Goal: Transaction & Acquisition: Purchase product/service

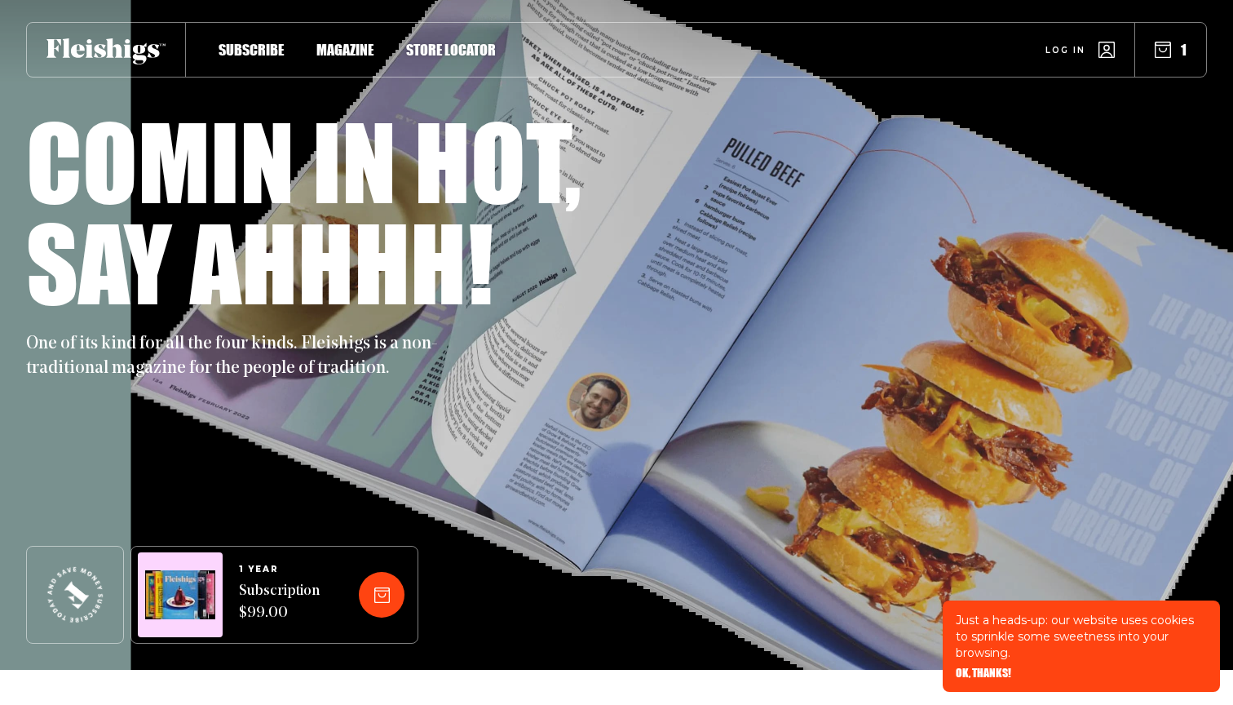
scroll to position [20, 0]
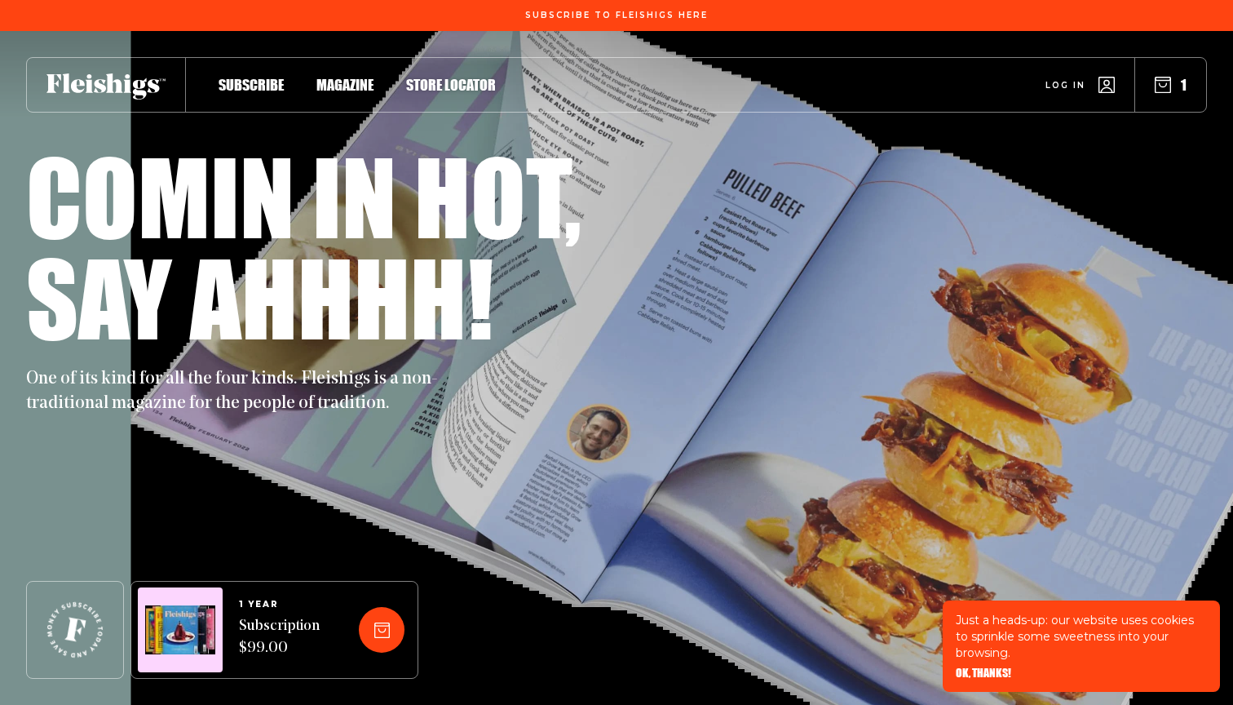
scroll to position [20, 0]
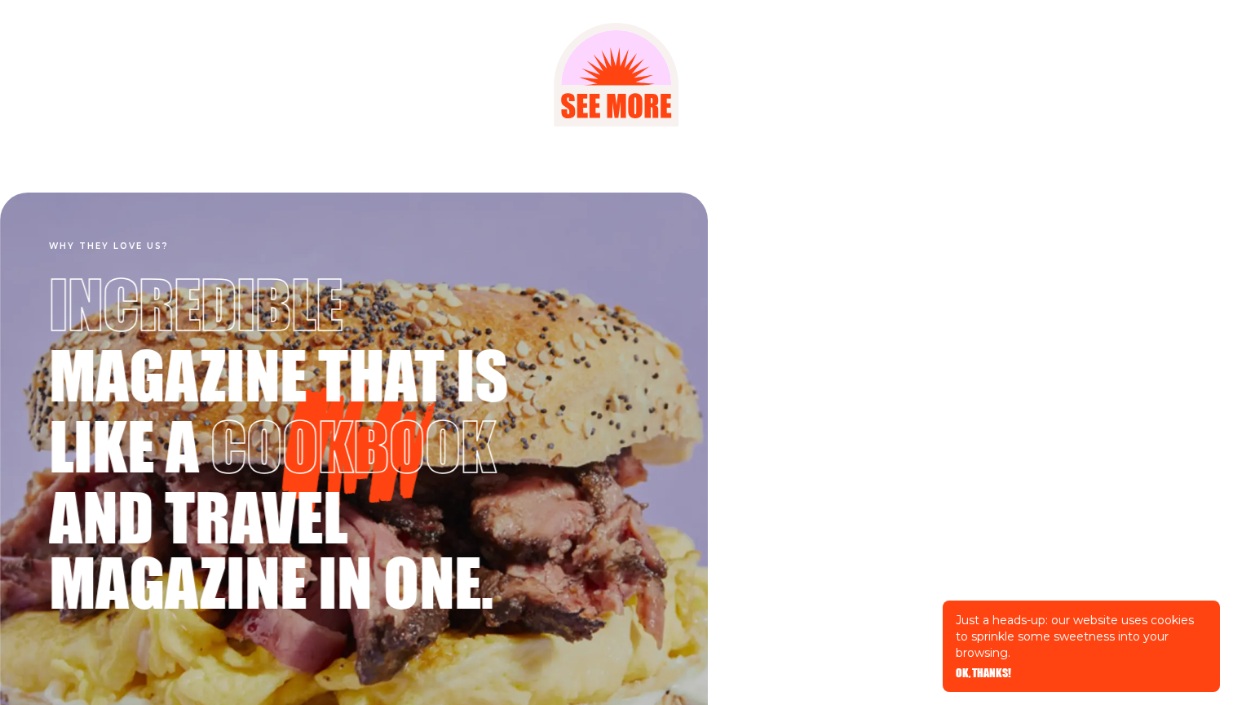
scroll to position [2591, 0]
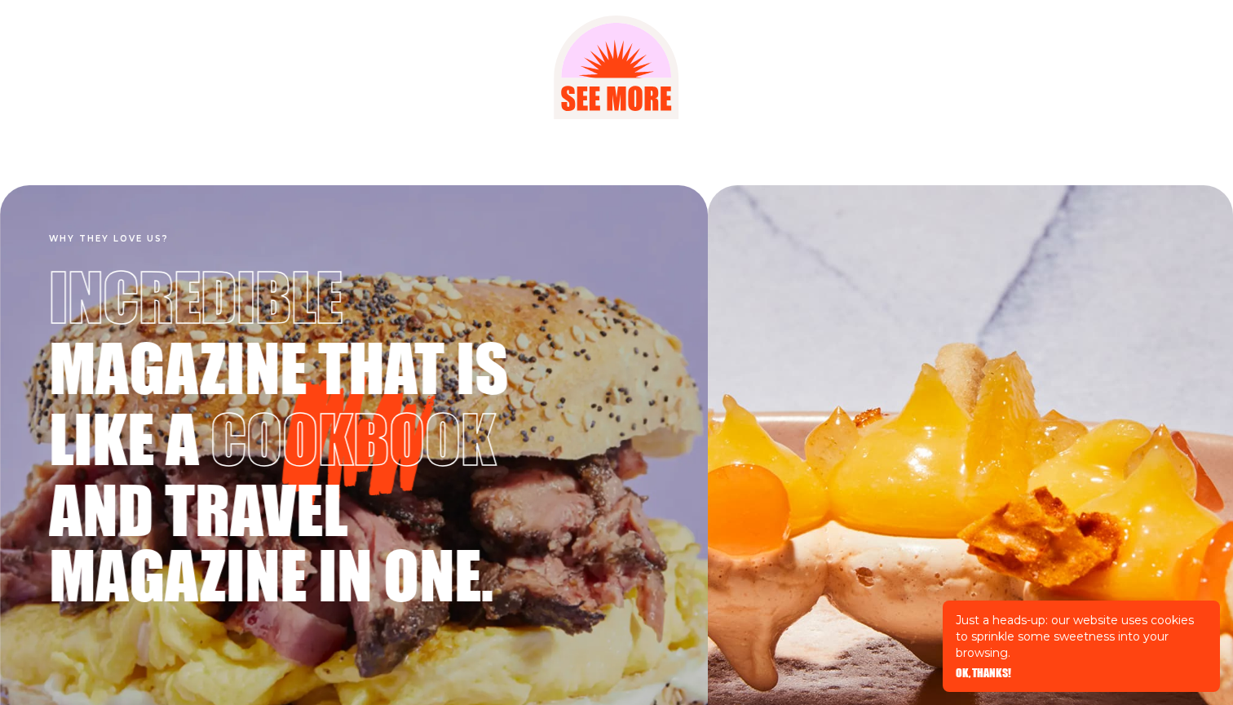
click at [604, 90] on icon at bounding box center [616, 67] width 125 height 104
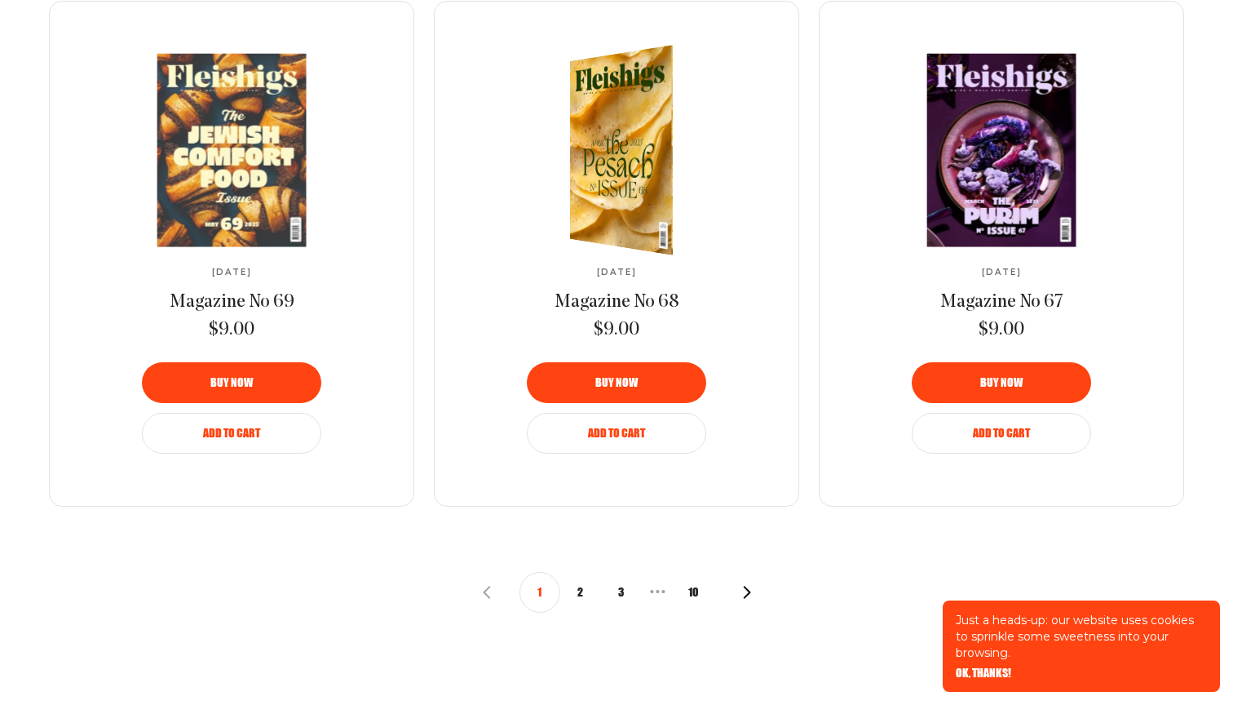
scroll to position [1728, 0]
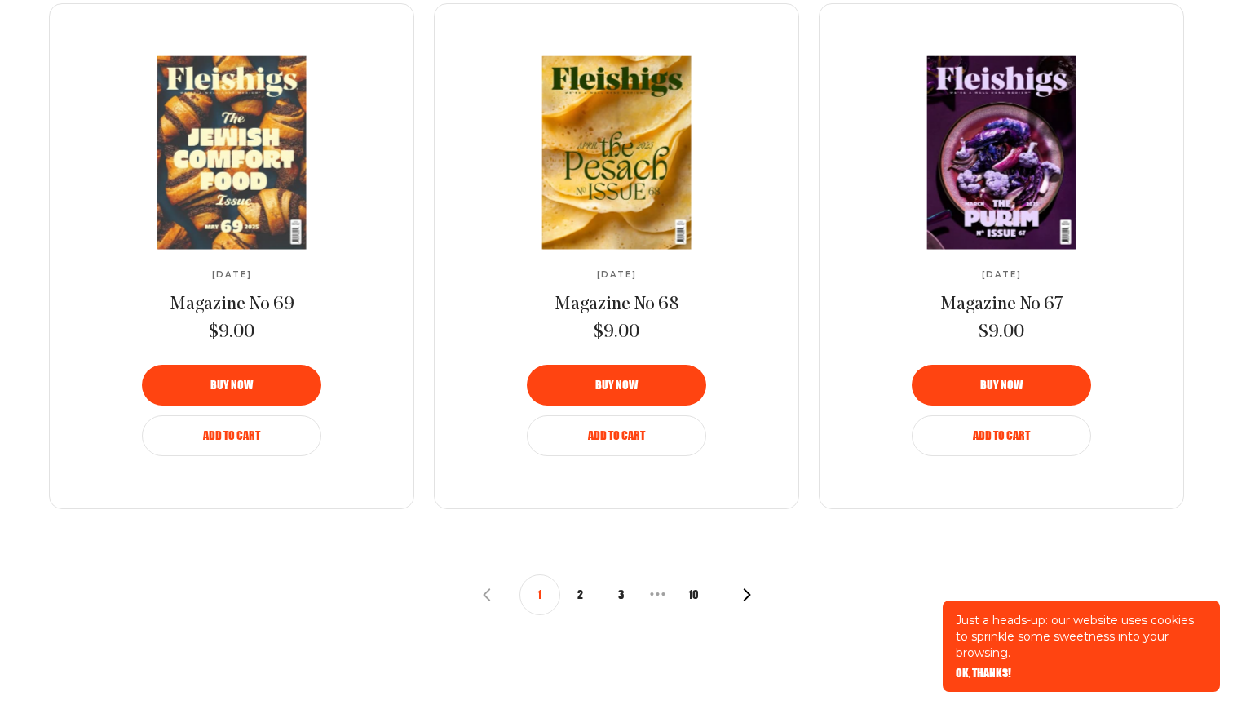
click at [583, 583] on button "2" at bounding box center [580, 594] width 41 height 41
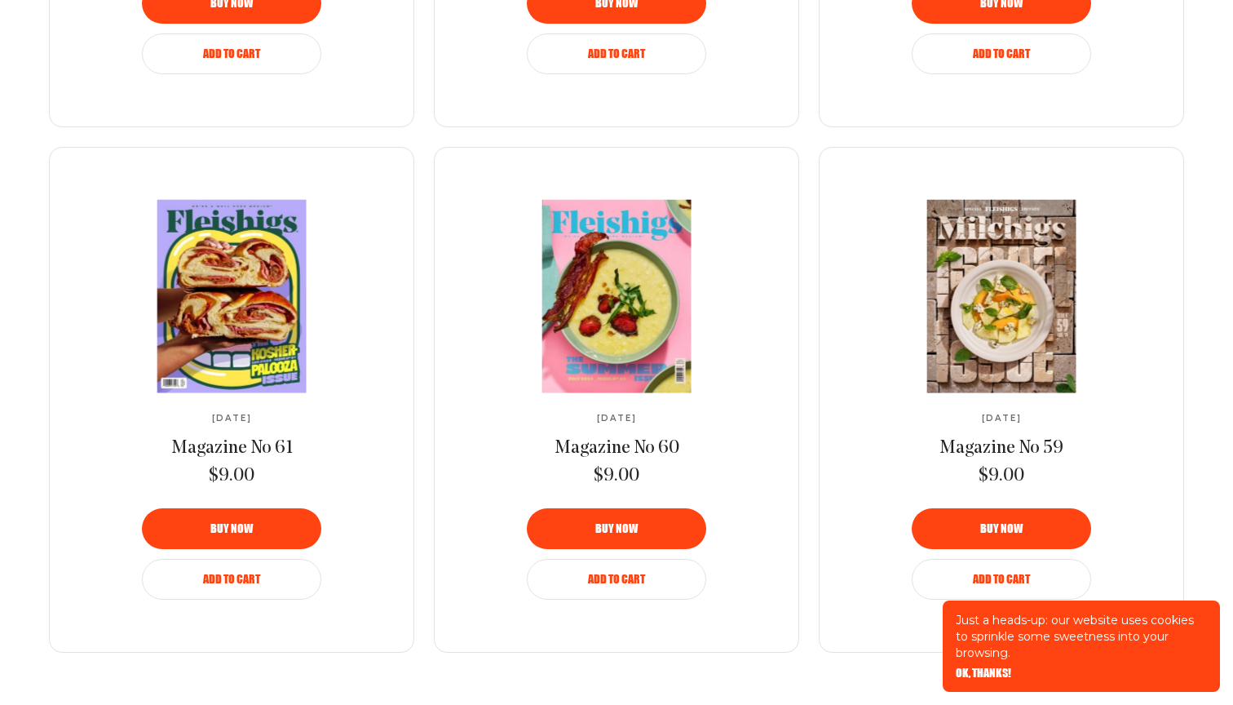
scroll to position [1716, 0]
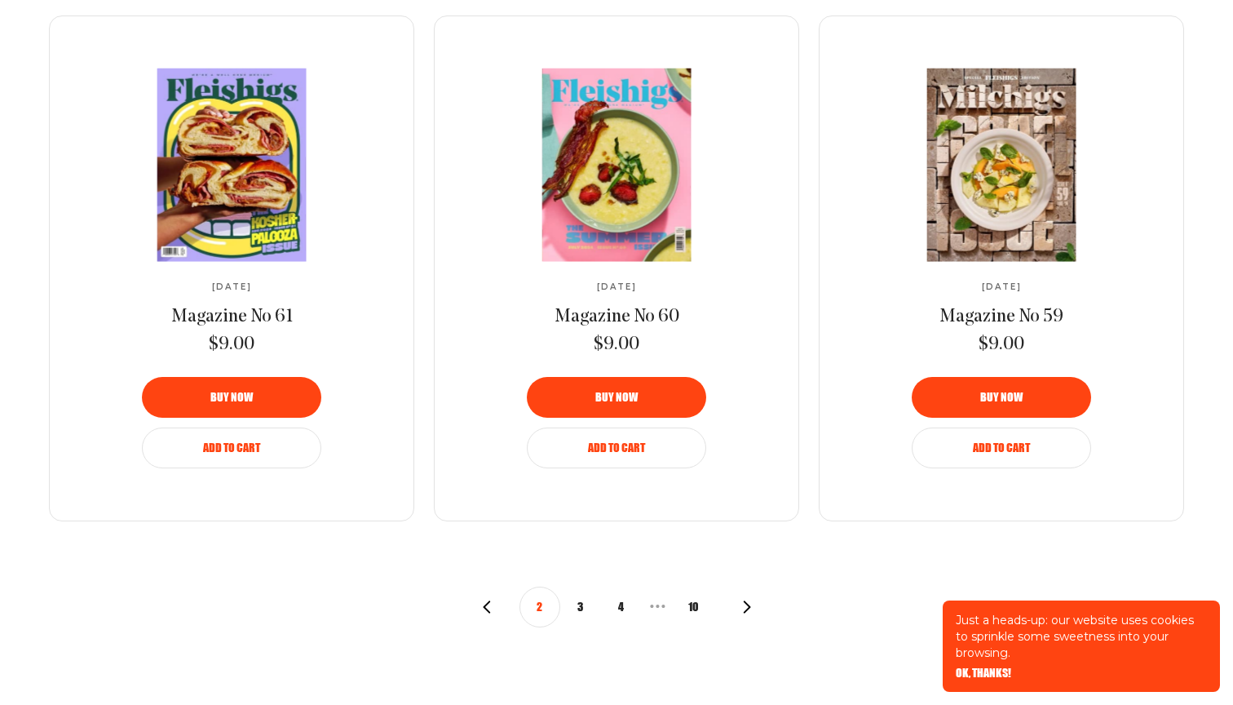
click at [487, 601] on icon "button" at bounding box center [486, 606] width 13 height 13
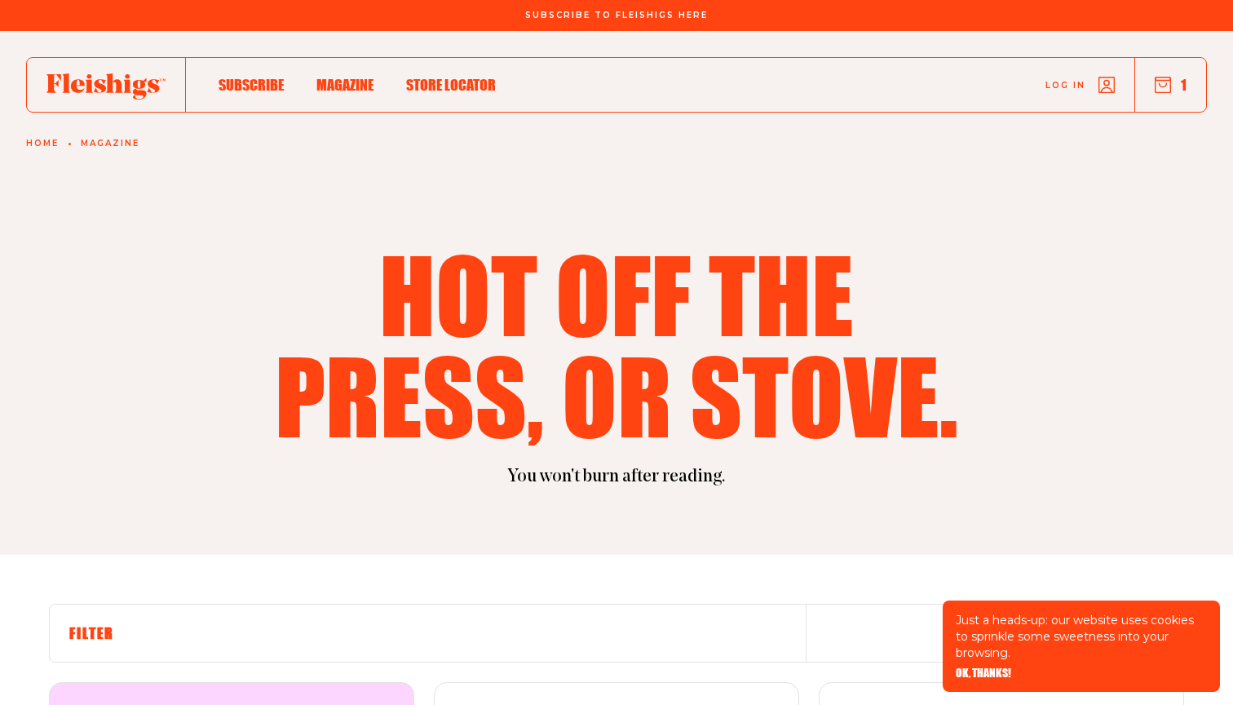
click at [113, 82] on icon at bounding box center [105, 86] width 119 height 26
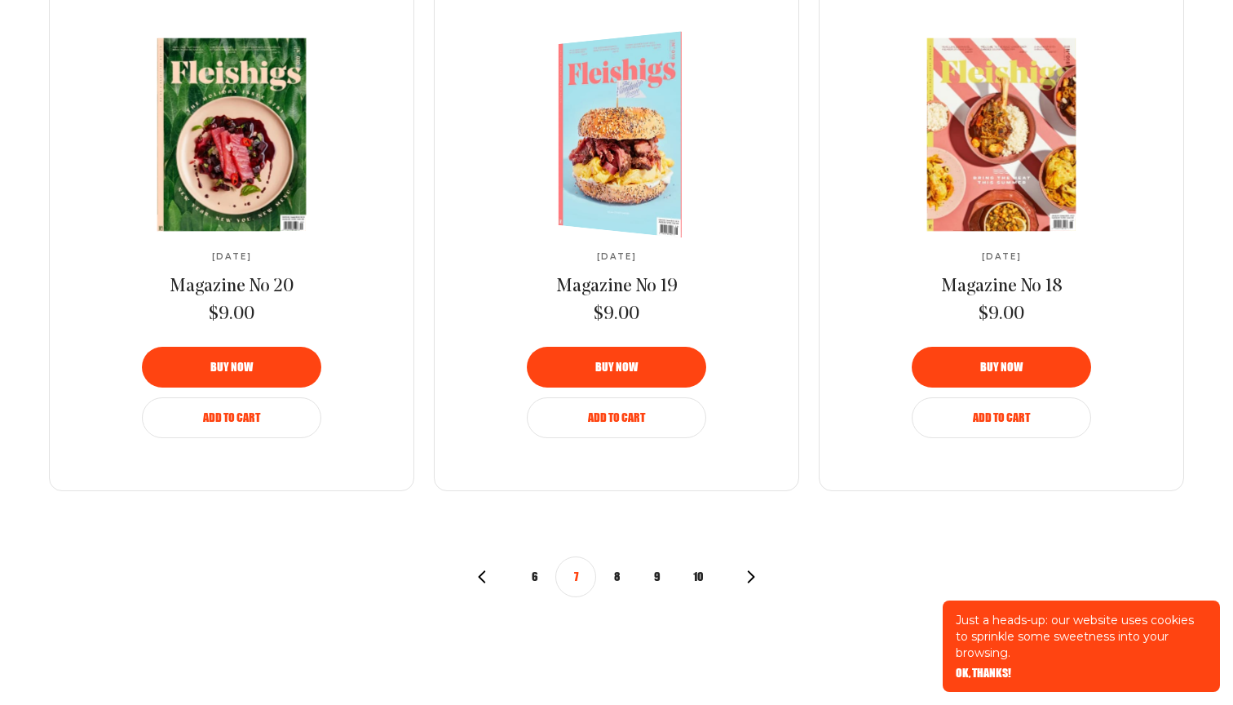
scroll to position [1749, 0]
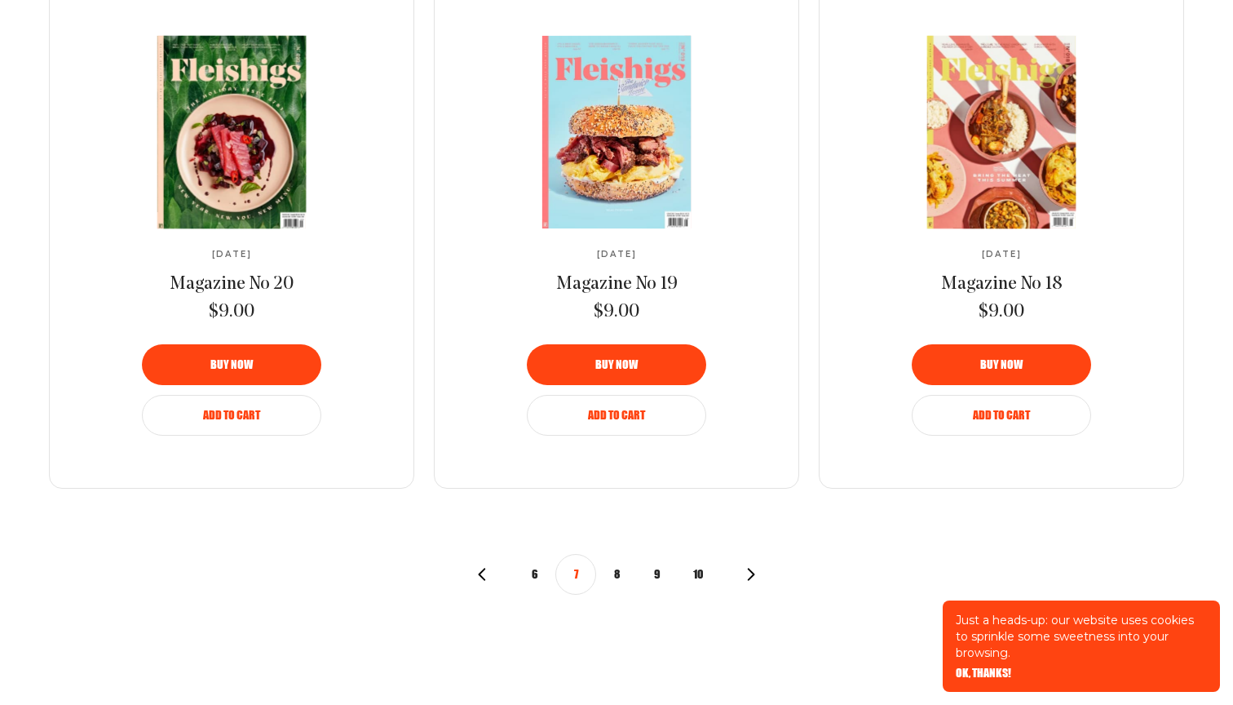
click at [619, 570] on button "8" at bounding box center [616, 574] width 41 height 41
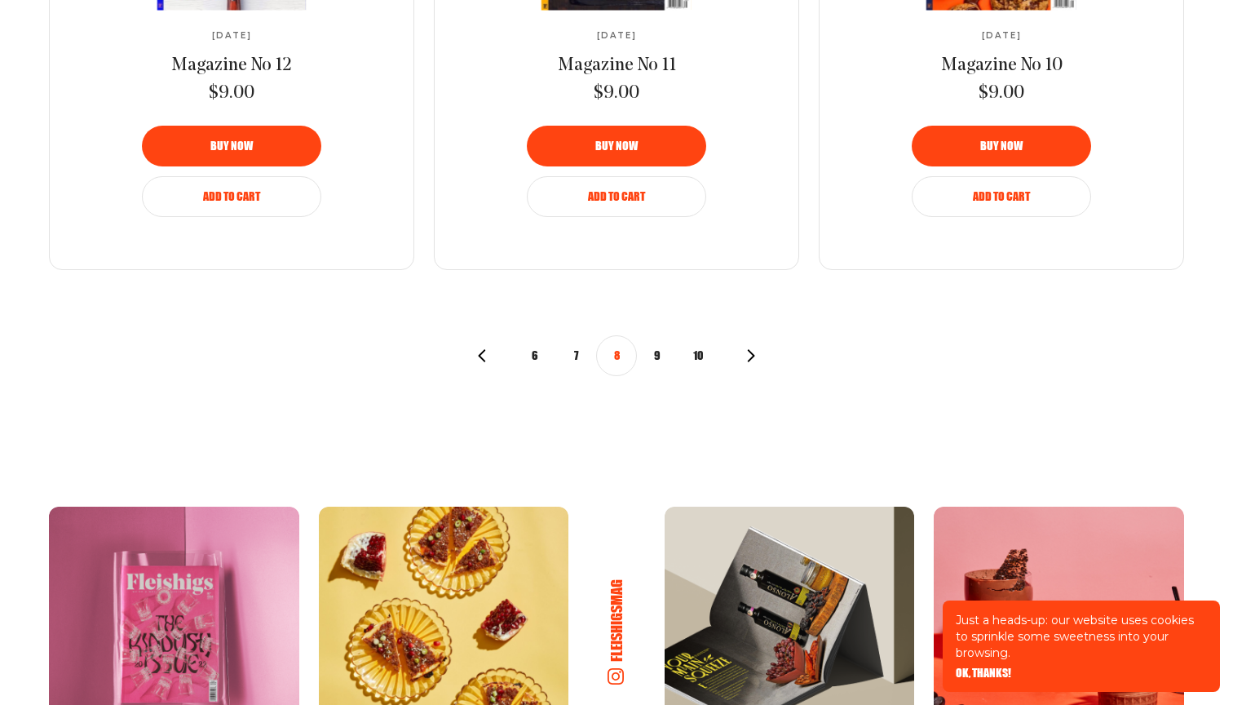
scroll to position [1919, 0]
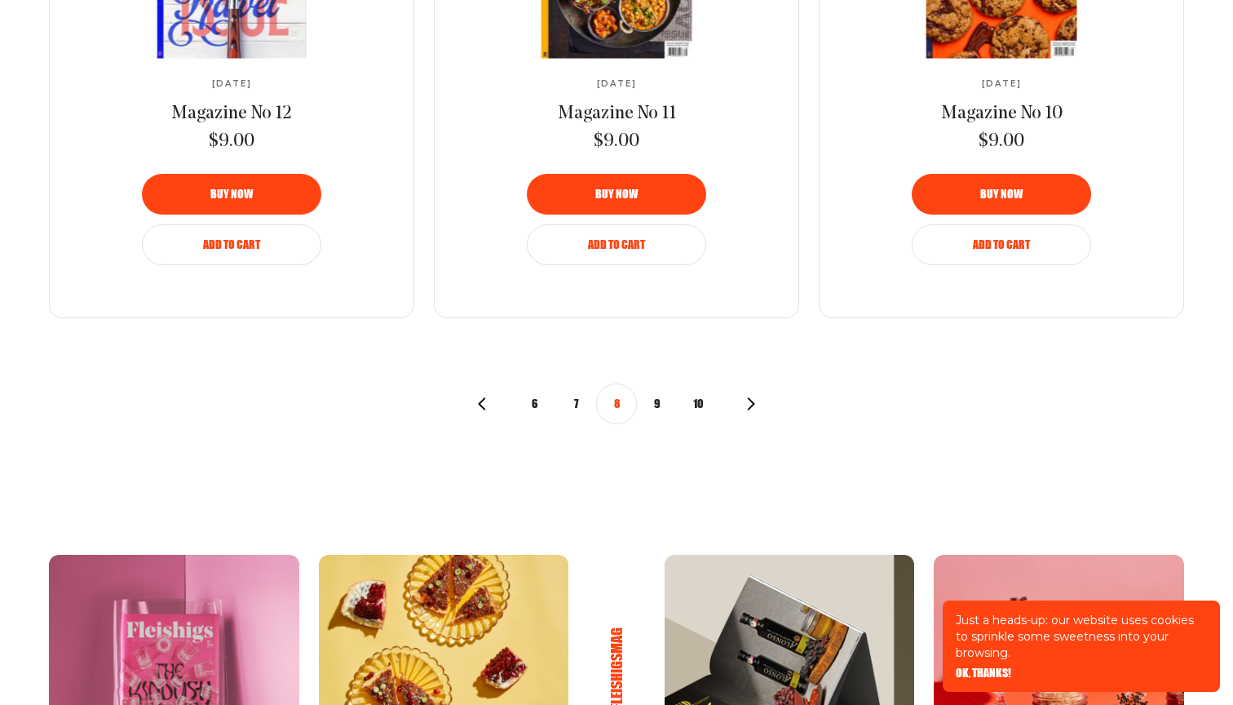
click at [657, 389] on button "9" at bounding box center [657, 403] width 41 height 41
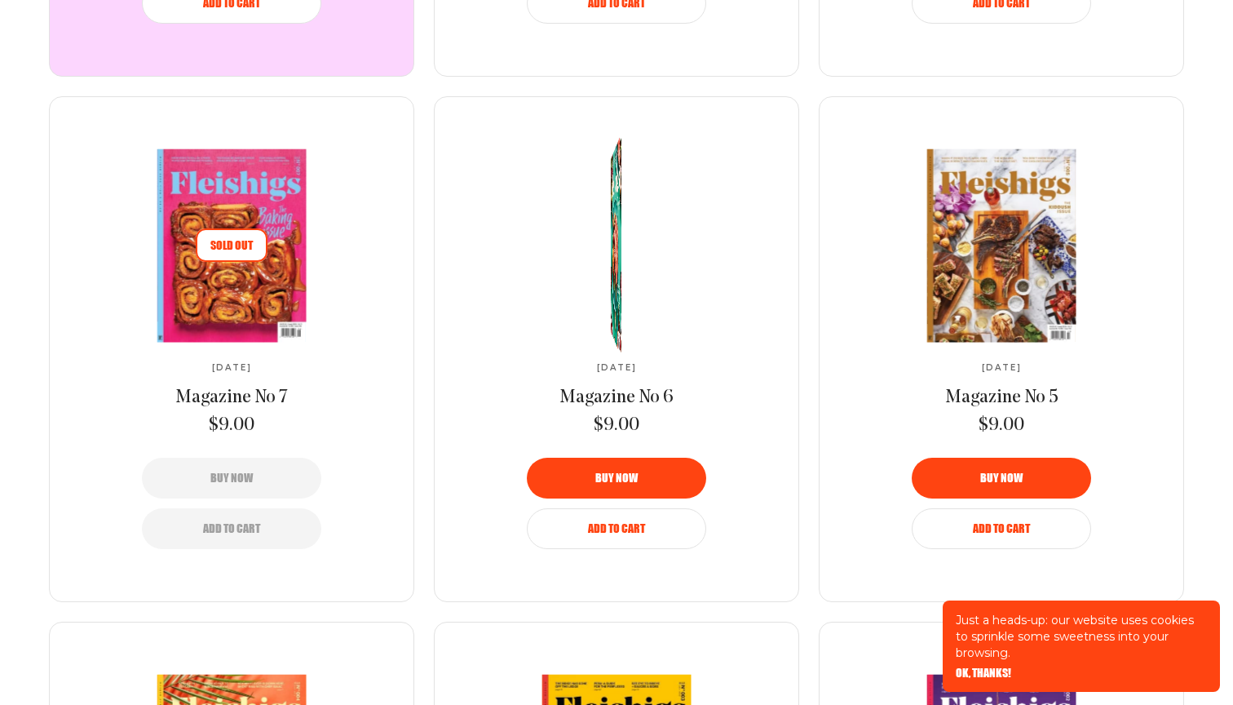
scroll to position [1111, 0]
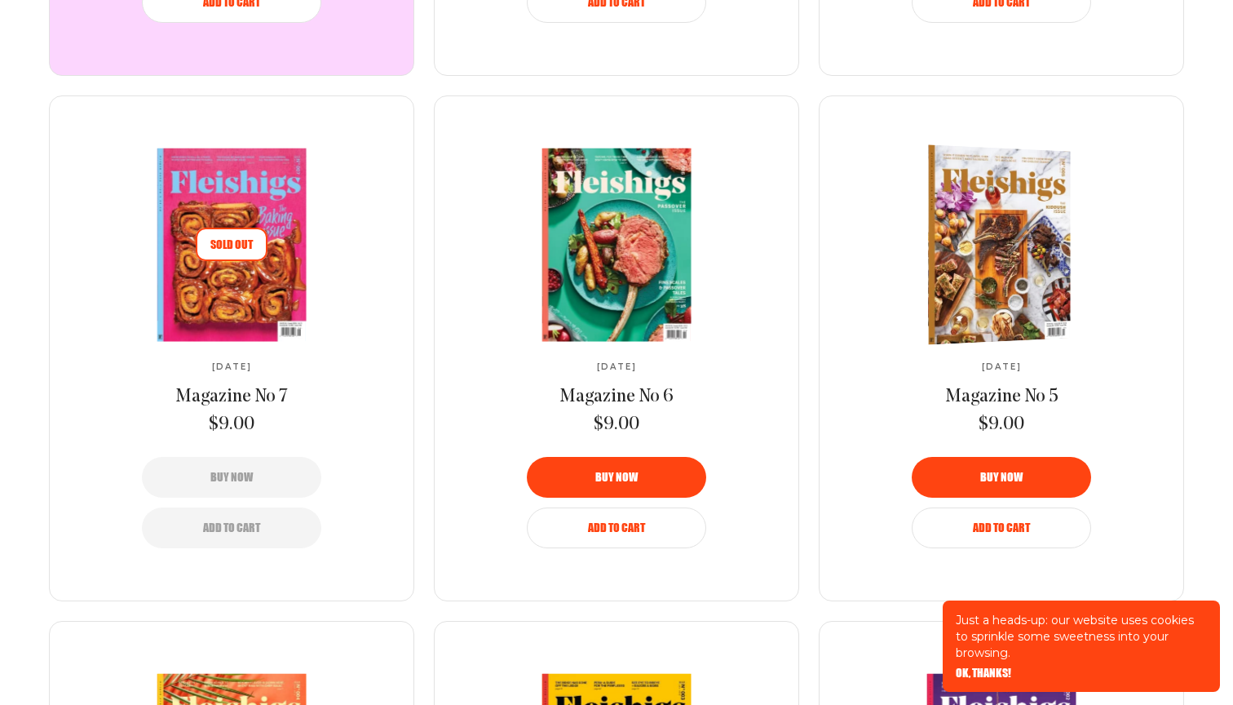
click at [852, 247] on div "March 2019 Magazine No 5 $9.00 Buy now Add to Cart" at bounding box center [1002, 348] width 364 height 504
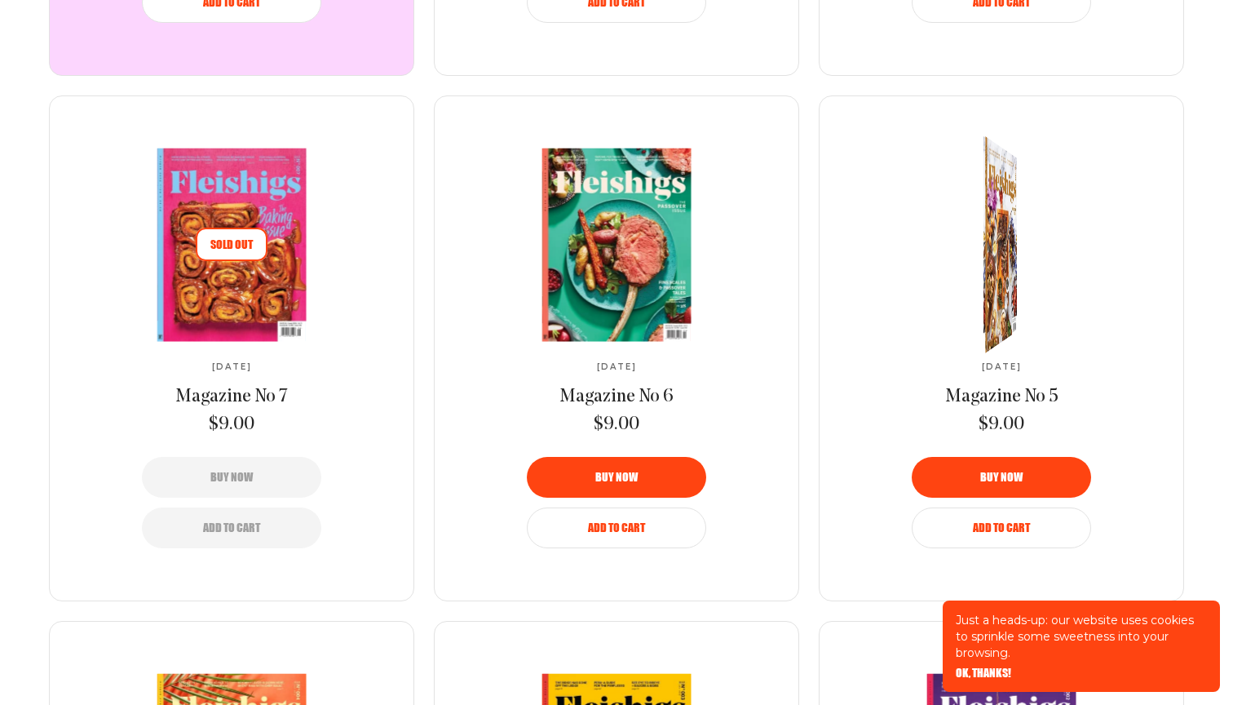
click at [832, 247] on div "March 2019 Magazine No 5 $9.00 Buy now Add to Cart" at bounding box center [1002, 348] width 364 height 504
drag, startPoint x: 832, startPoint y: 247, endPoint x: 825, endPoint y: 255, distance: 10.4
click at [831, 250] on div "March 2019 Magazine No 5 $9.00 Buy now Add to Cart" at bounding box center [1002, 348] width 364 height 504
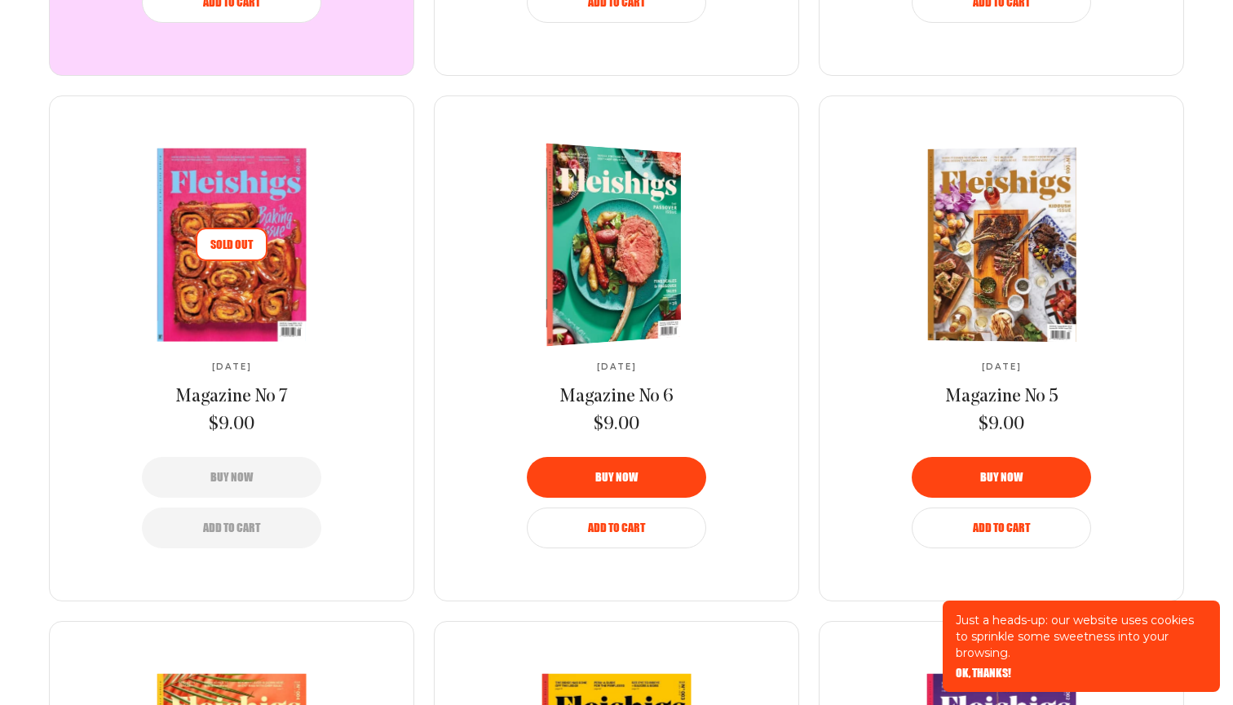
click at [743, 330] on link at bounding box center [616, 244] width 272 height 193
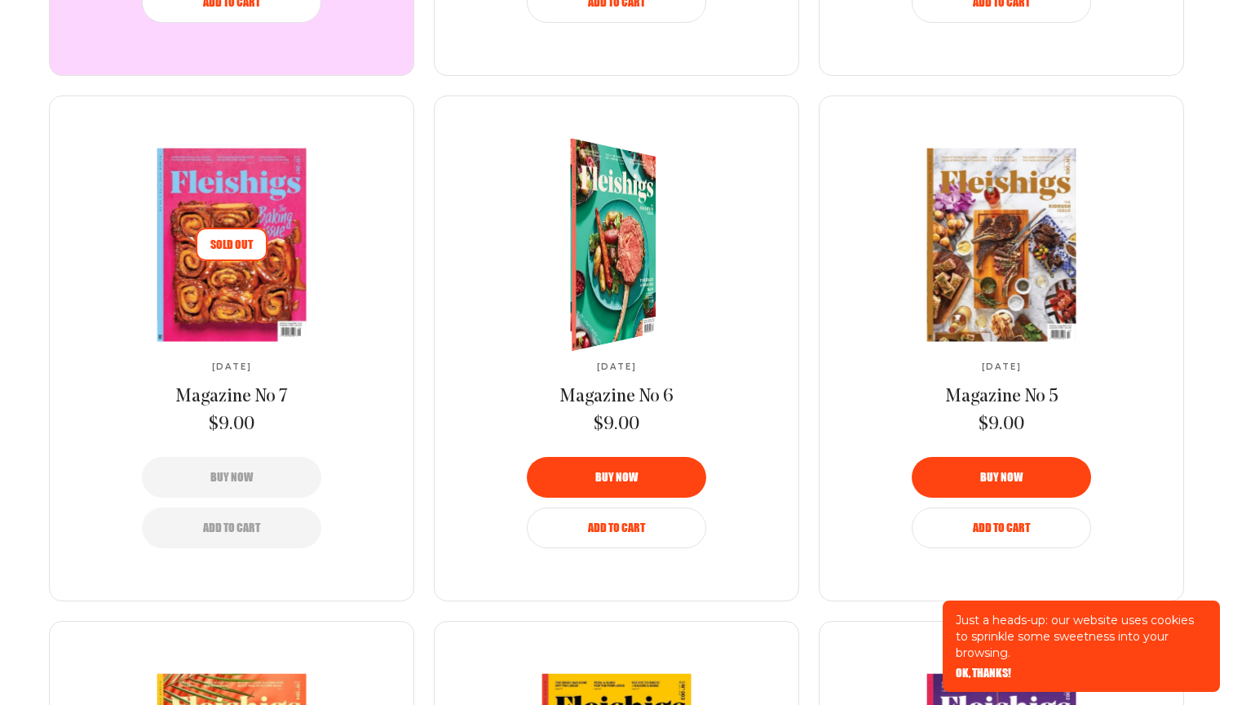
click at [808, 299] on div "1 Year (11 Issues) Annual Subscription $99.00 Buy now Add to Cart August 2019 M…" at bounding box center [616, 349] width 1135 height 1556
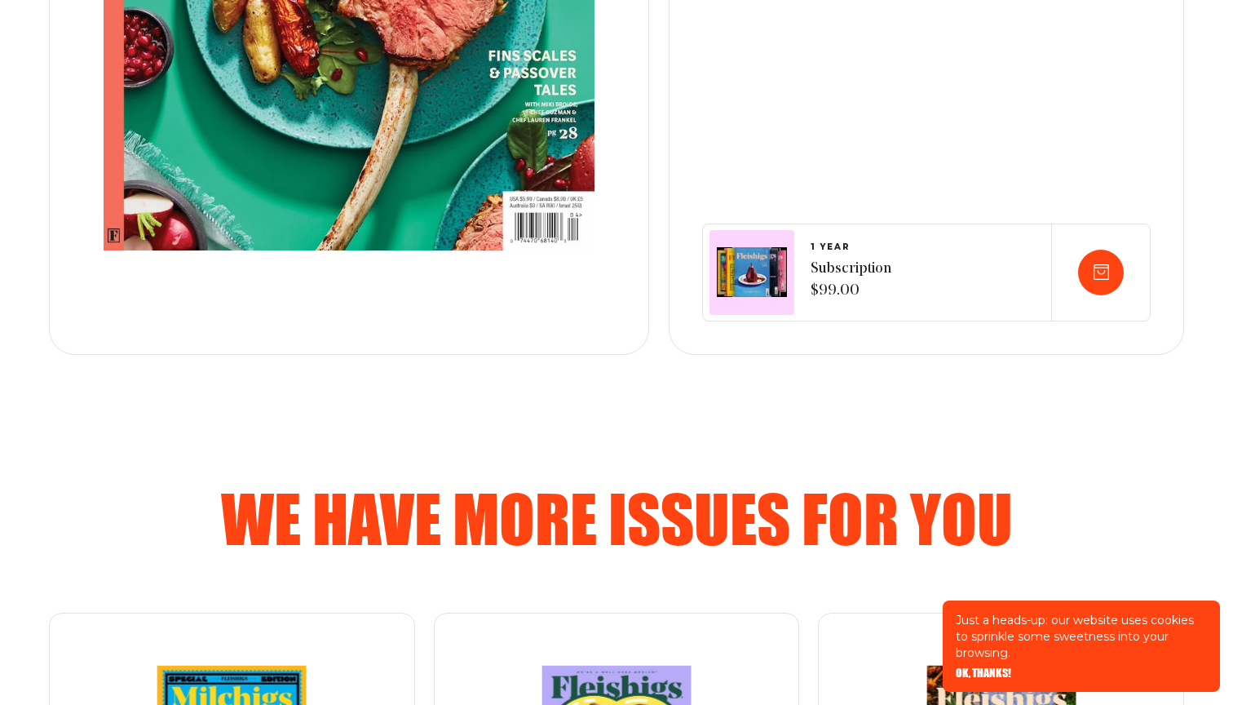
scroll to position [520, 0]
